Goal: Information Seeking & Learning: Learn about a topic

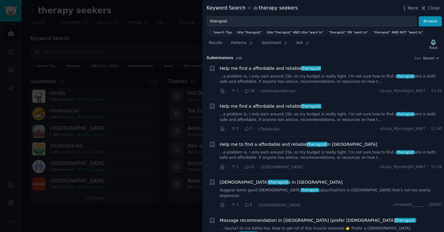
scroll to position [86, 0]
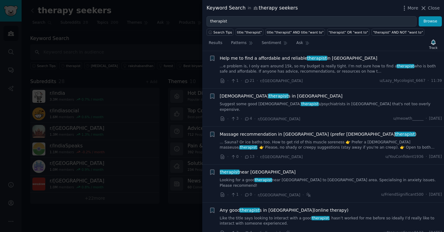
click at [243, 22] on input "therapist" at bounding box center [311, 21] width 210 height 10
click at [418, 16] on button "Browse" at bounding box center [429, 21] width 23 height 10
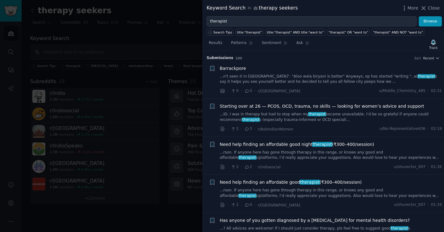
click at [275, 113] on link "...ID. I was in therapy but had to stop when my therapist became unavailable. I…" at bounding box center [331, 117] width 222 height 11
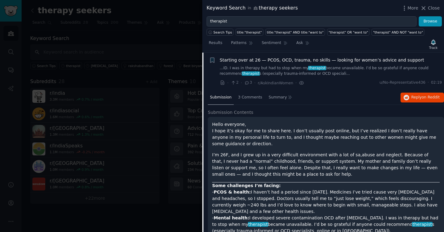
scroll to position [48, 0]
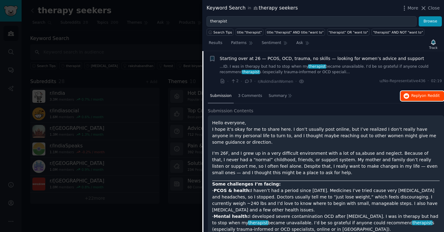
click at [409, 99] on button "Reply on Reddit" at bounding box center [421, 96] width 43 height 10
click at [272, 69] on link "...ID. I was in therapy but had to stop when my therapist became unavailable. I…" at bounding box center [331, 69] width 222 height 11
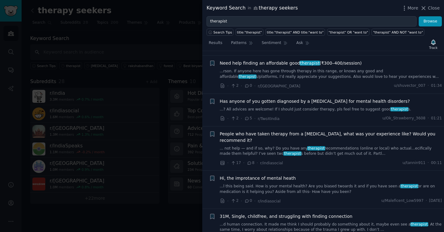
scroll to position [122, 0]
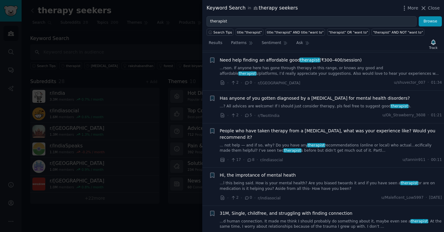
click at [252, 104] on link "...? All advices are welcome! If I should just consider therapy, pls feel free …" at bounding box center [331, 107] width 222 height 6
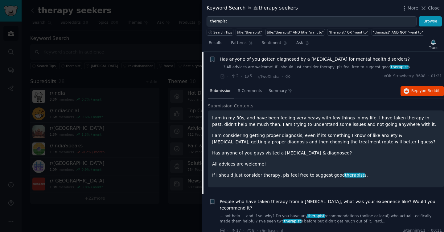
scroll to position [162, 0]
click at [417, 95] on button "Reply on Reddit" at bounding box center [421, 91] width 43 height 10
click at [299, 67] on link "...? All advices are welcome! If I should just consider therapy, pls feel free …" at bounding box center [331, 67] width 222 height 6
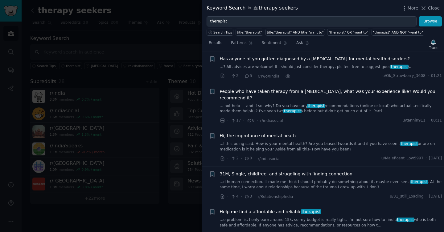
click at [294, 106] on link "... not help — and if so, why? Do you have any therapist recommendations (onlin…" at bounding box center [331, 109] width 222 height 11
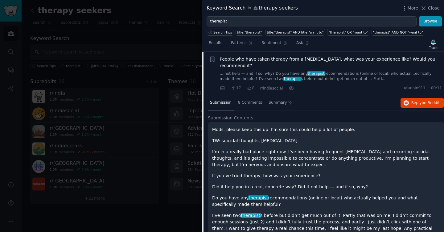
scroll to position [194, 0]
click at [403, 100] on icon "button" at bounding box center [406, 103] width 6 height 6
click at [260, 75] on link "... not help — and if so, why? Do you have any therapist recommendations (onlin…" at bounding box center [331, 76] width 222 height 11
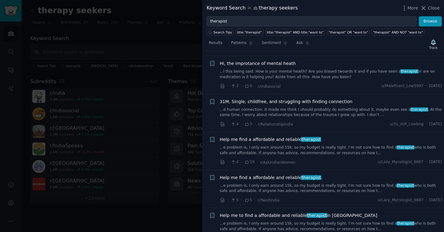
scroll to position [240, 0]
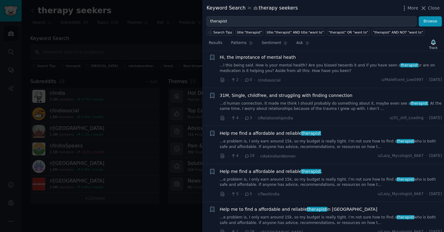
click at [271, 106] on link "...d human connection. It made me think I should probably do something about it…" at bounding box center [331, 106] width 222 height 11
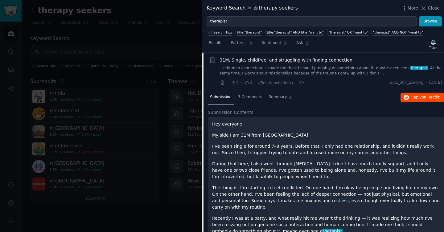
scroll to position [277, 0]
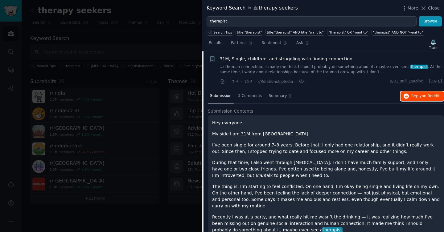
click at [411, 94] on span "Reply on Reddit" at bounding box center [425, 97] width 28 height 6
click at [250, 61] on span "31M, Single, childfree, and struggling with finding connection" at bounding box center [286, 59] width 132 height 6
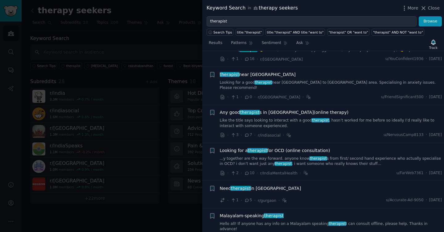
scroll to position [491, 0]
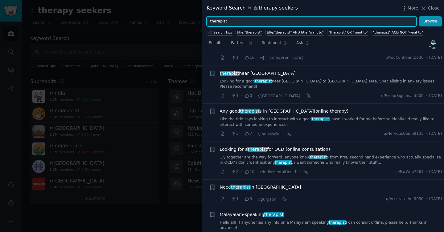
click at [233, 18] on input "therapist" at bounding box center [311, 21] width 210 height 10
click at [418, 16] on button "Browse" at bounding box center [429, 21] width 23 height 10
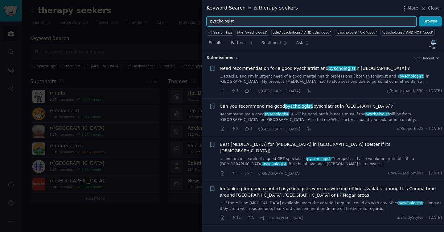
click at [217, 22] on input "pyschologist" at bounding box center [311, 21] width 210 height 10
type input "[MEDICAL_DATA]"
click at [418, 16] on button "Browse" at bounding box center [429, 21] width 23 height 10
